Goal: Task Accomplishment & Management: Complete application form

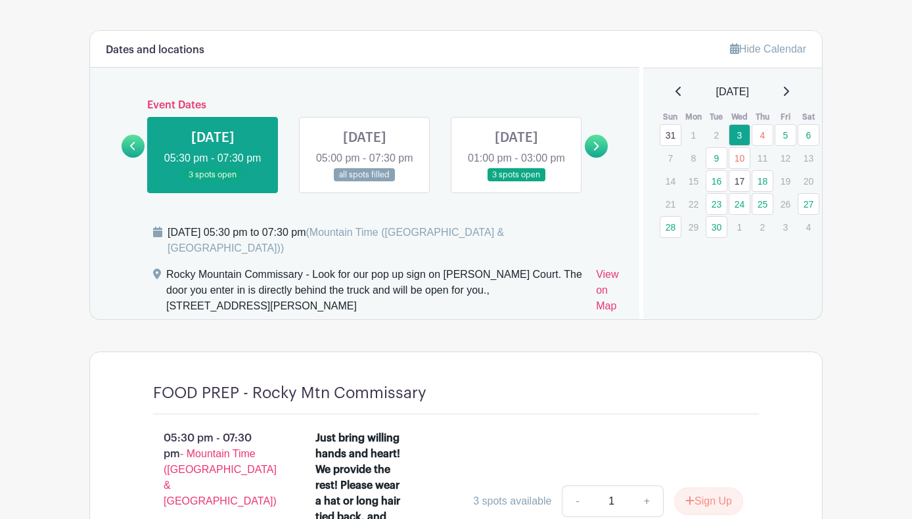
scroll to position [756, 0]
click at [365, 181] on link at bounding box center [365, 181] width 0 height 0
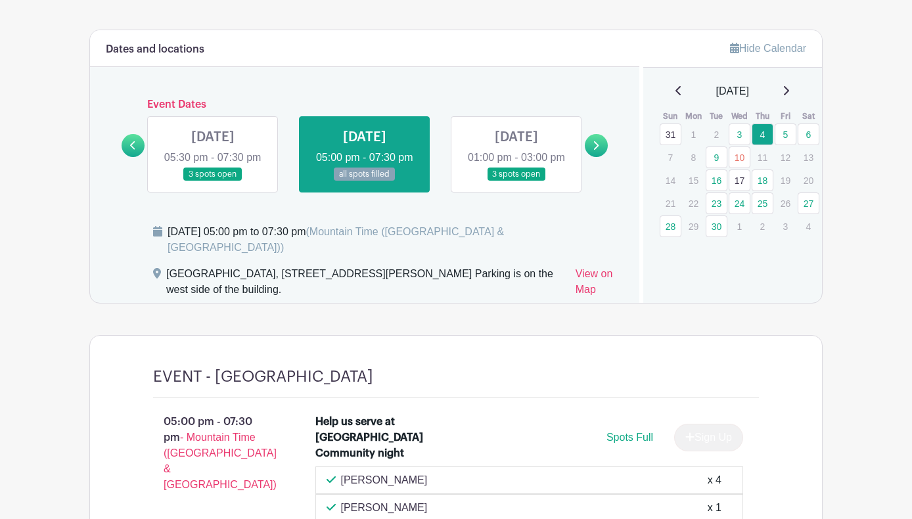
click at [365, 181] on link at bounding box center [365, 181] width 0 height 0
click at [516, 181] on link at bounding box center [516, 181] width 0 height 0
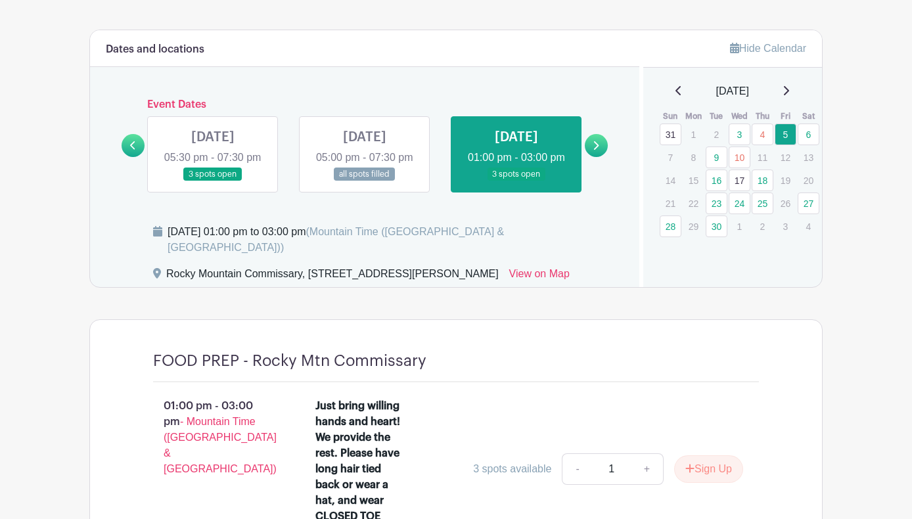
click at [597, 150] on icon at bounding box center [596, 145] width 5 height 9
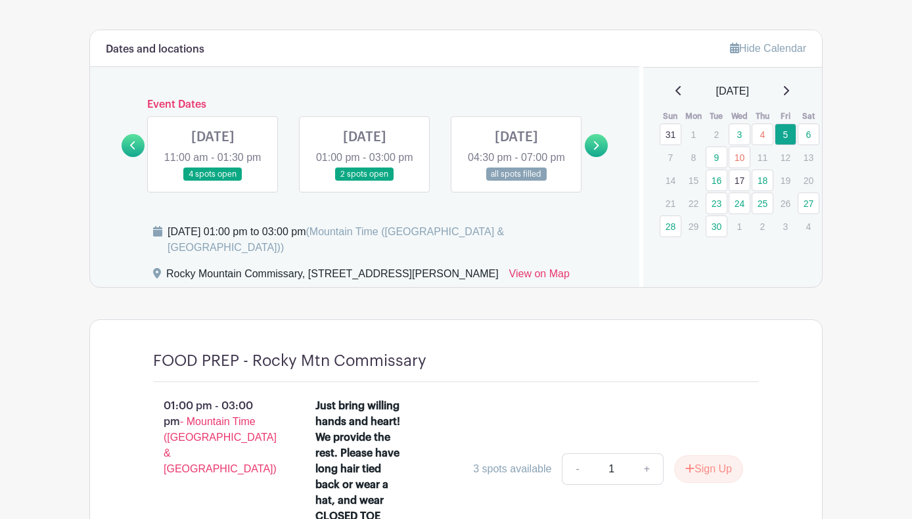
click at [213, 181] on link at bounding box center [213, 181] width 0 height 0
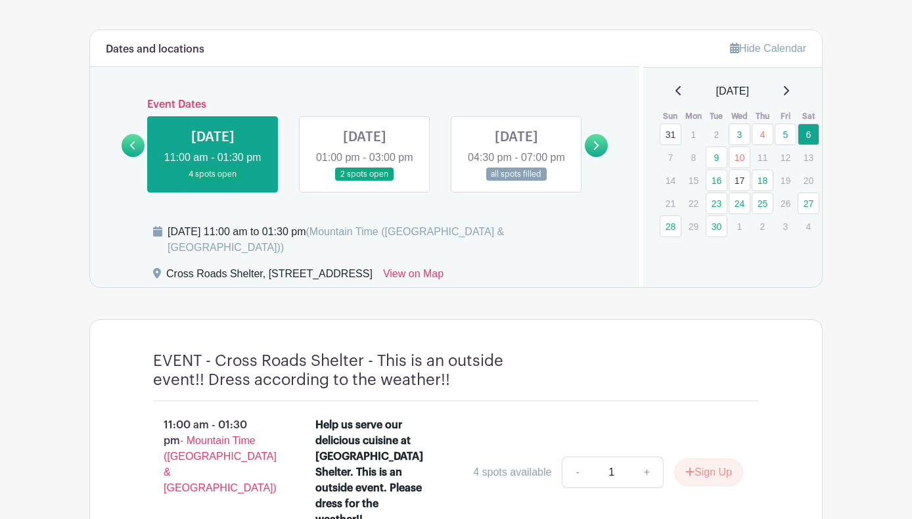
click at [365, 181] on link at bounding box center [365, 181] width 0 height 0
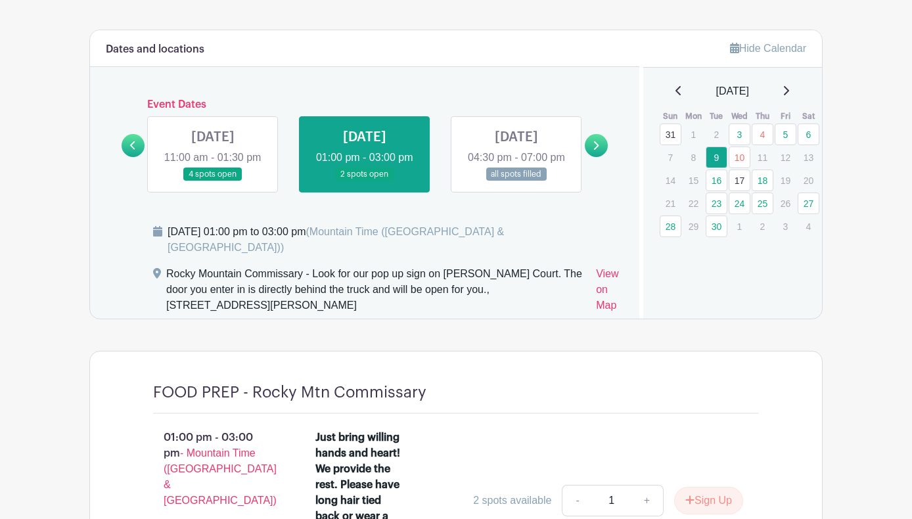
click at [592, 156] on link at bounding box center [596, 145] width 23 height 23
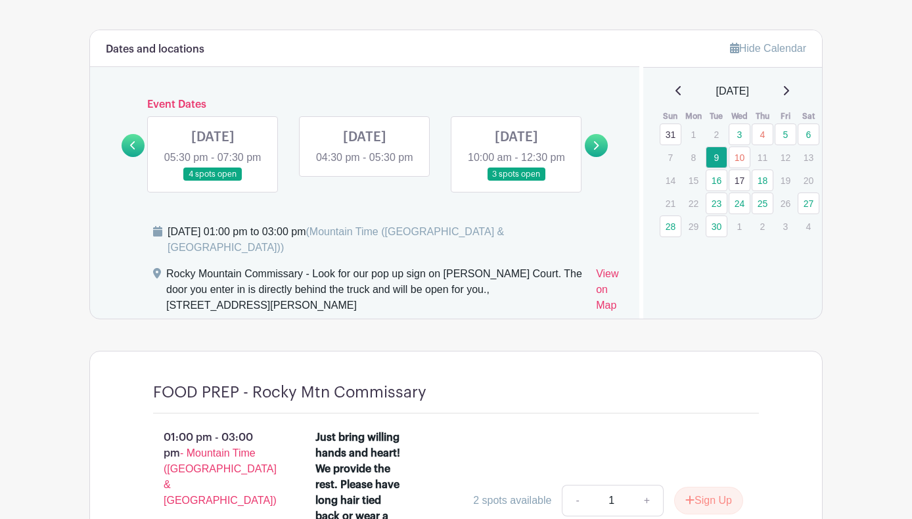
click at [213, 181] on link at bounding box center [213, 181] width 0 height 0
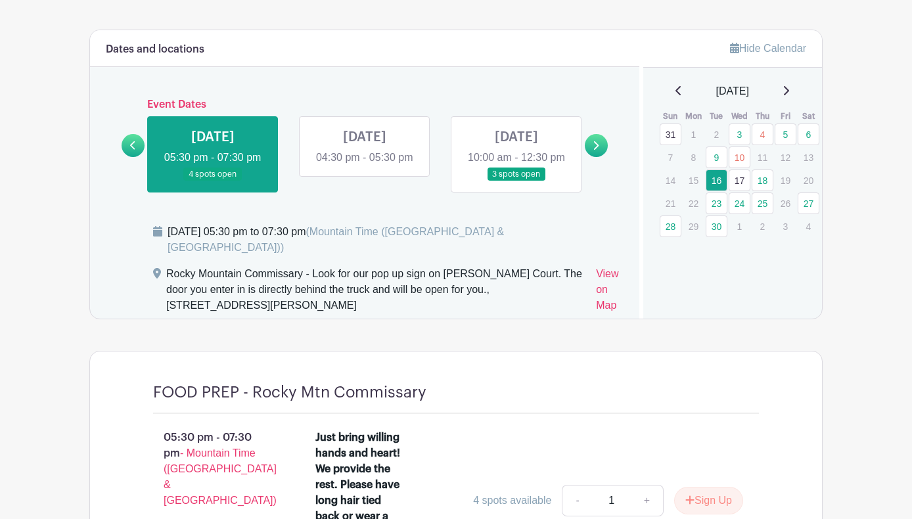
click at [516, 181] on link at bounding box center [516, 181] width 0 height 0
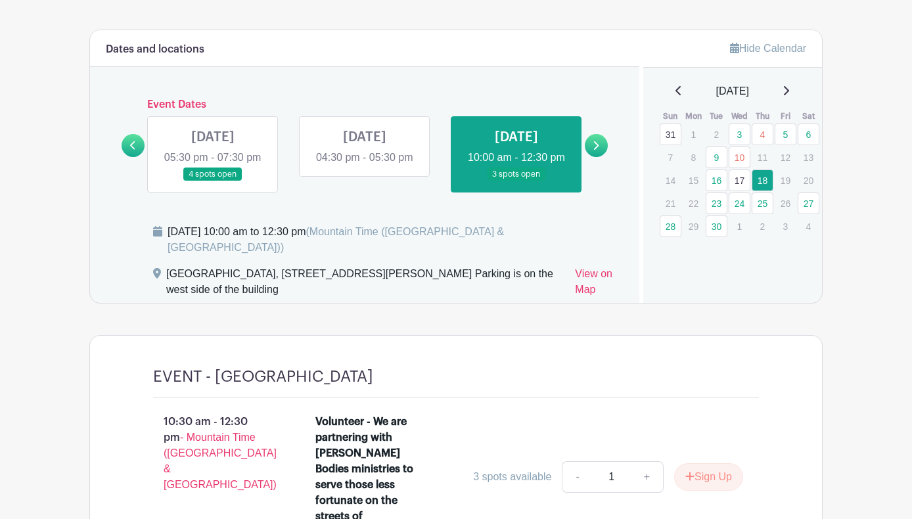
click at [131, 150] on icon at bounding box center [132, 145] width 5 height 9
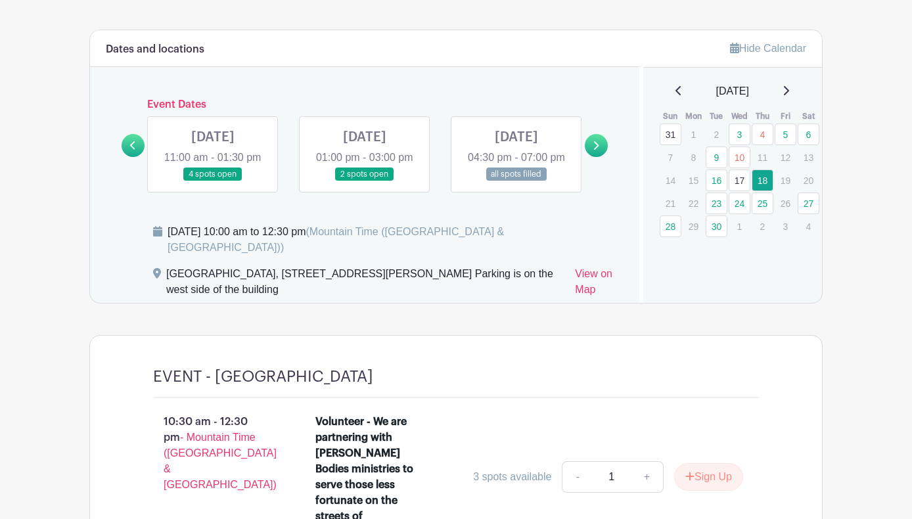
click at [131, 150] on icon at bounding box center [132, 145] width 5 height 9
